Goal: Task Accomplishment & Management: Complete application form

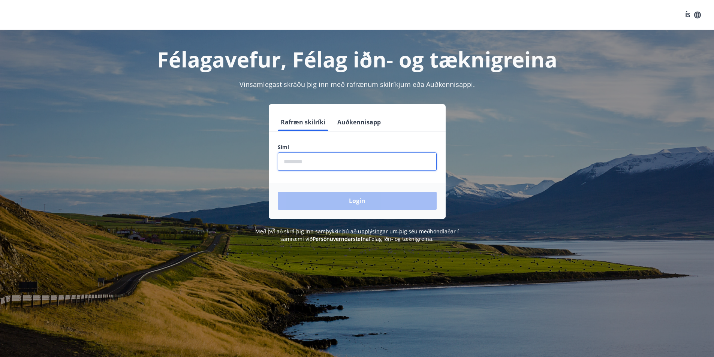
click at [315, 157] on input "phone" at bounding box center [357, 162] width 159 height 18
type input "********"
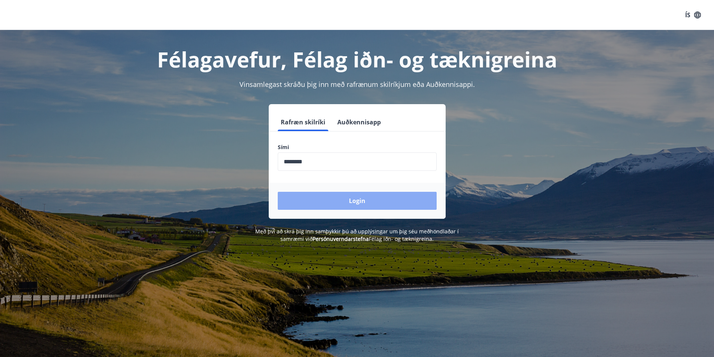
click at [350, 201] on button "Login" at bounding box center [357, 201] width 159 height 18
